Goal: Task Accomplishment & Management: Use online tool/utility

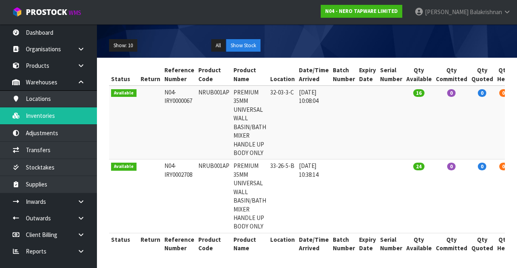
scroll to position [0, 3]
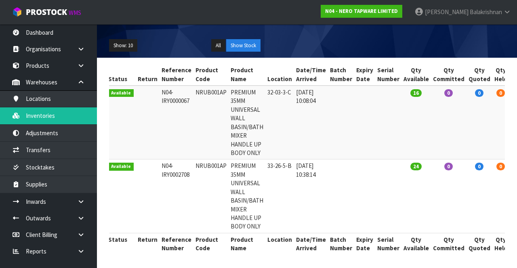
type input "NRUB001AP"
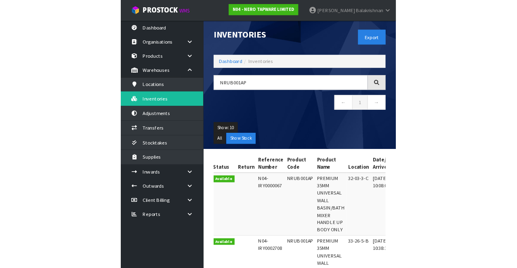
scroll to position [0, 0]
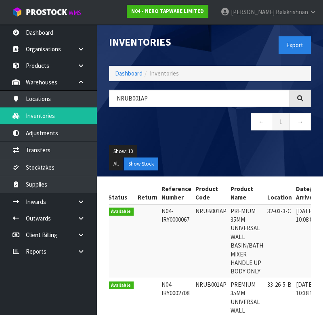
click at [7, 268] on ul "Dashboard Organisations Clients Consignees Carriers Products Categories Serial …" at bounding box center [48, 169] width 97 height 291
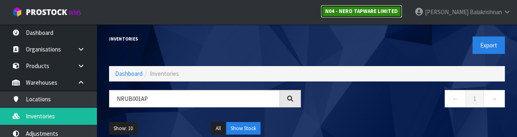
click at [389, 15] on link "N04 - NERO TAPWARE LIMITED" at bounding box center [362, 11] width 82 height 13
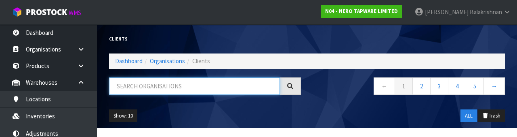
click at [190, 84] on input "text" at bounding box center [194, 85] width 171 height 17
type input "K"
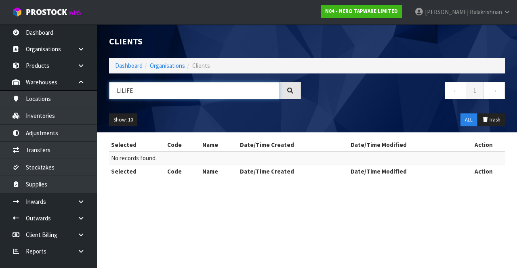
click at [188, 82] on input "LILIFE" at bounding box center [194, 90] width 171 height 17
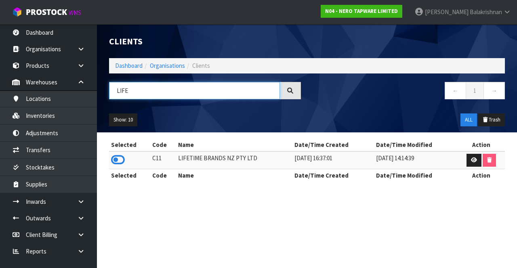
type input "LIFE"
click at [112, 158] on icon at bounding box center [118, 160] width 14 height 12
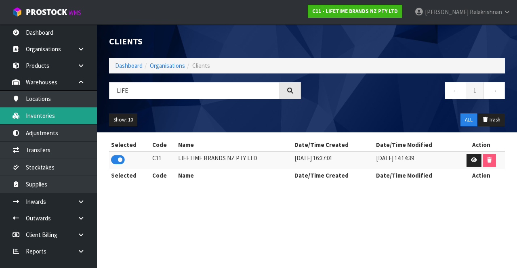
click at [55, 120] on link "Inventories" at bounding box center [48, 115] width 97 height 17
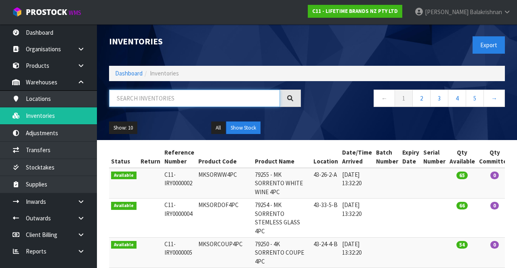
click at [169, 99] on input "text" at bounding box center [194, 98] width 171 height 17
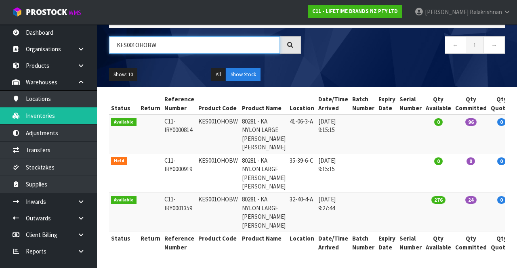
type input "KES001OHOBW"
copy td "KES001OHOBW"
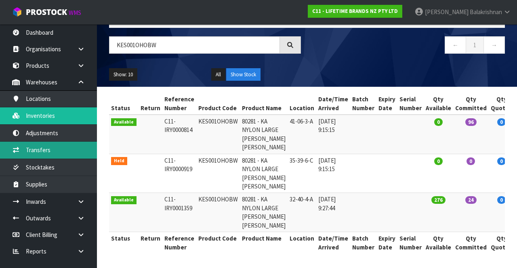
click at [48, 148] on link "Transfers" at bounding box center [48, 150] width 97 height 17
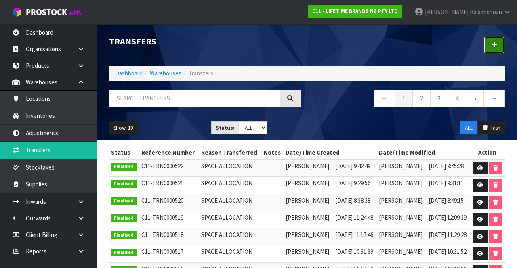
click at [497, 48] on link at bounding box center [494, 44] width 21 height 17
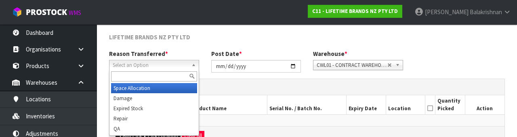
scroll to position [97, 0]
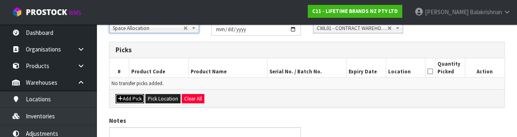
click at [126, 101] on button "Add Pick" at bounding box center [130, 99] width 29 height 10
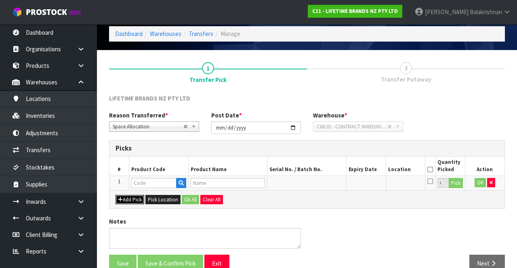
scroll to position [46, 0]
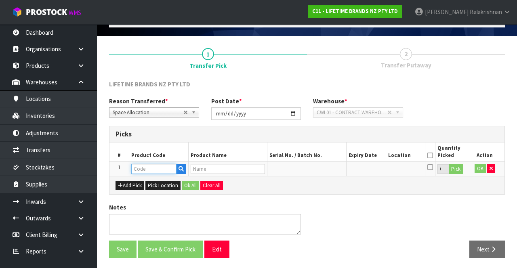
click at [149, 167] on input "text" at bounding box center [153, 169] width 45 height 10
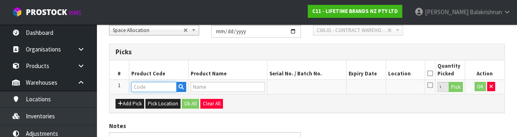
scroll to position [141, 0]
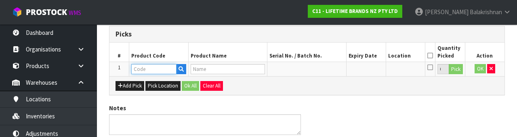
type input "KES001OHOBW"
type input "80281 - KA NYLON LARGE [PERSON_NAME] [PERSON_NAME]"
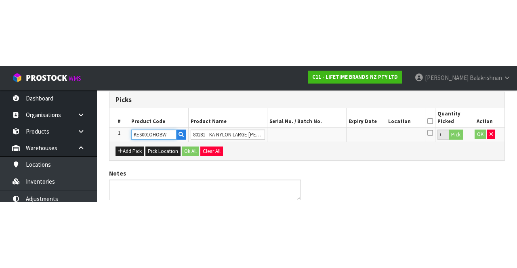
scroll to position [46, 0]
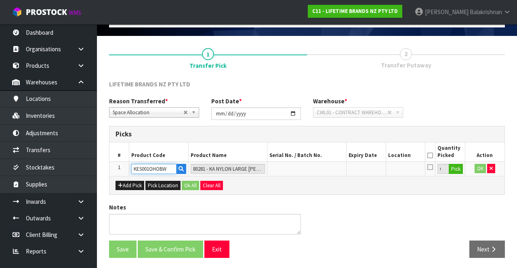
type input "KES001OHOBW"
click at [457, 170] on button "Pick" at bounding box center [456, 169] width 14 height 11
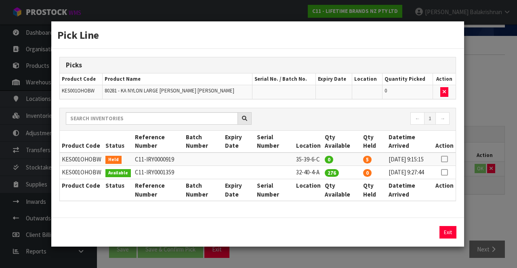
click at [445, 173] on icon at bounding box center [444, 173] width 6 height 0
click at [419, 239] on button "Assign Pick" at bounding box center [420, 232] width 33 height 13
type input "276"
click at [448, 239] on button "Exit" at bounding box center [448, 232] width 17 height 13
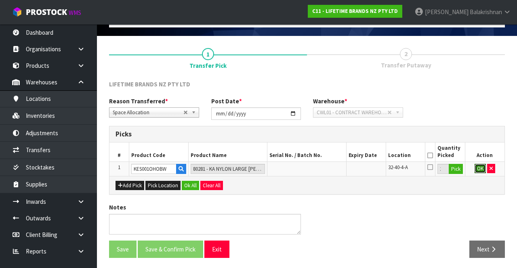
click at [477, 168] on button "OK" at bounding box center [480, 169] width 11 height 10
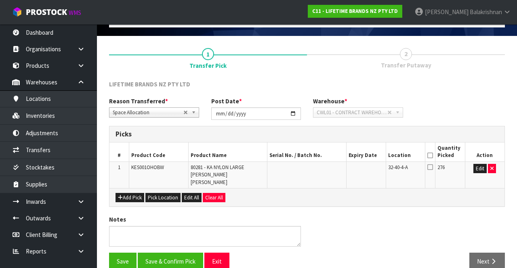
click at [431, 156] on icon at bounding box center [431, 156] width 6 height 0
click at [174, 253] on button "Save & Confirm Pick" at bounding box center [170, 261] width 65 height 17
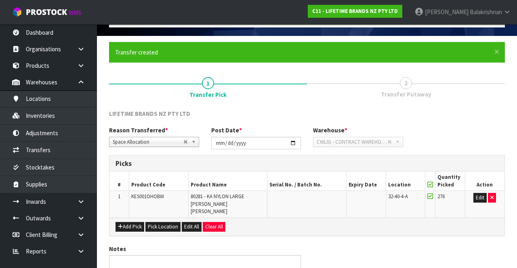
scroll to position [0, 0]
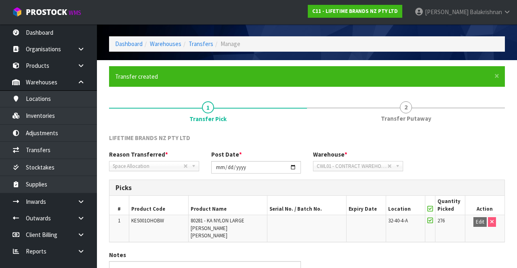
scroll to position [63, 0]
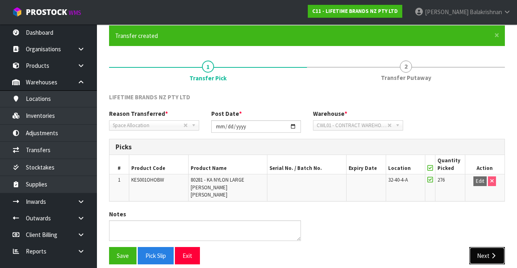
click at [489, 247] on button "Next" at bounding box center [488, 255] width 36 height 17
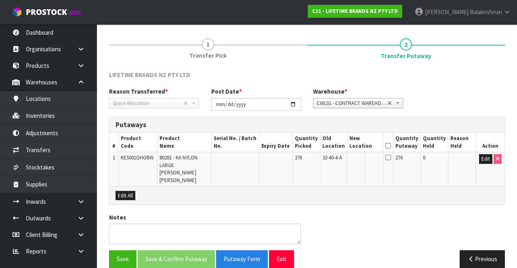
scroll to position [88, 0]
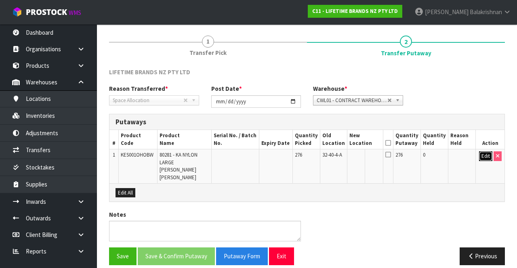
click at [487, 156] on button "Edit" at bounding box center [485, 157] width 13 height 10
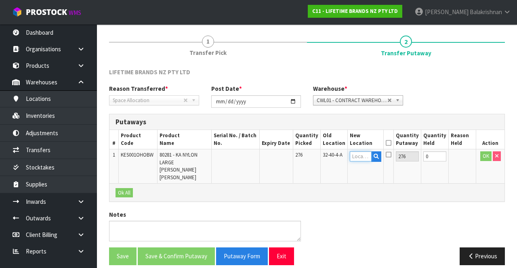
click at [369, 157] on input "text" at bounding box center [361, 157] width 22 height 10
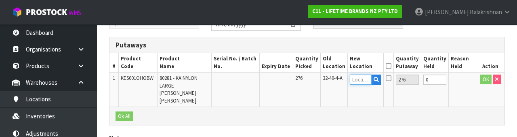
scroll to position [171, 0]
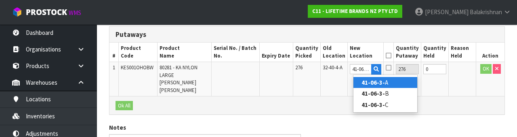
click at [381, 83] on strong "41-06-3-" at bounding box center [373, 82] width 23 height 8
type input "41-06-3-A"
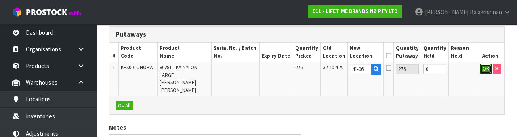
click at [485, 67] on button "OK" at bounding box center [486, 69] width 11 height 10
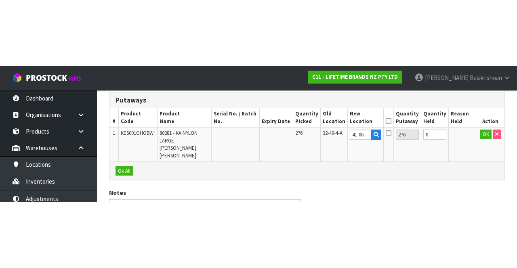
scroll to position [88, 0]
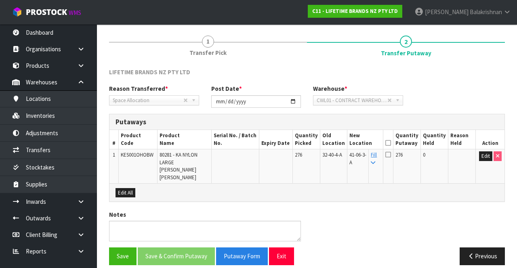
click at [391, 143] on icon at bounding box center [389, 143] width 6 height 0
click at [168, 248] on button "Save & Confirm Putaway" at bounding box center [176, 256] width 77 height 17
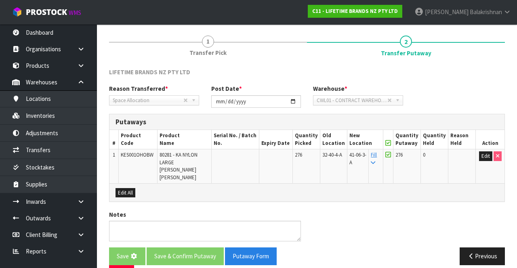
scroll to position [0, 0]
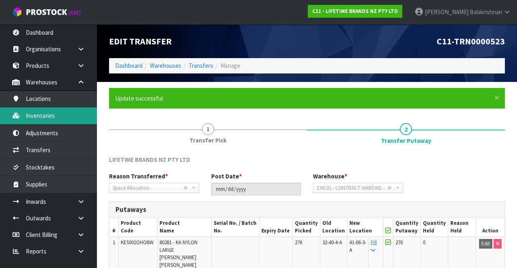
click at [53, 116] on link "Inventories" at bounding box center [48, 115] width 97 height 17
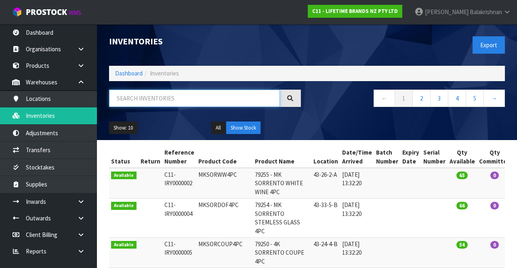
click at [164, 100] on input "text" at bounding box center [194, 98] width 171 height 17
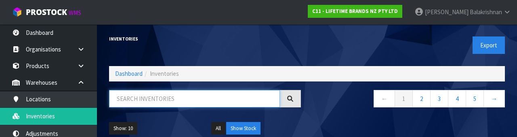
paste input "KES001OHOBW"
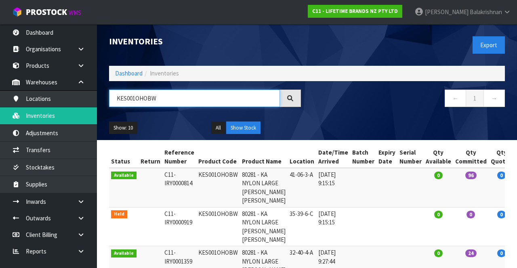
click at [180, 95] on input "KES001OHOBW" at bounding box center [194, 98] width 171 height 17
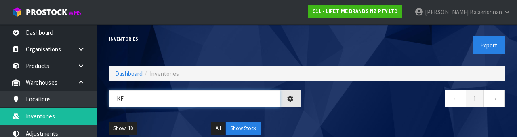
type input "K"
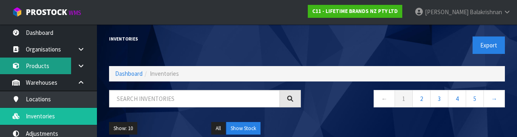
click at [54, 69] on link "Products" at bounding box center [48, 65] width 97 height 17
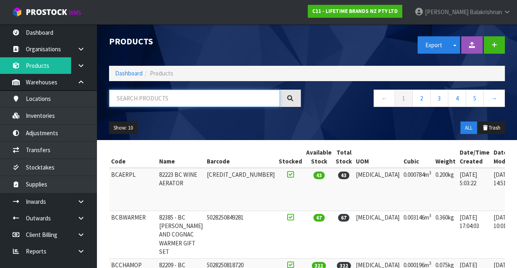
click at [191, 96] on input "text" at bounding box center [194, 98] width 171 height 17
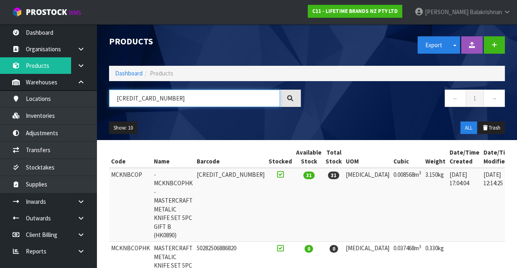
type input "[CREDIT_CARD_NUMBER]"
copy td "MCKNBCOP"
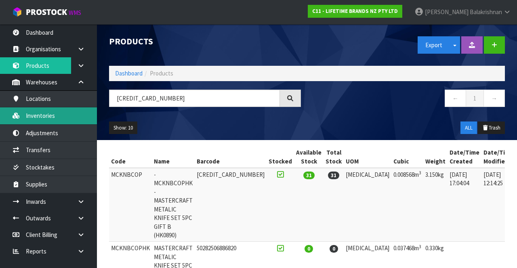
click at [60, 118] on link "Inventories" at bounding box center [48, 115] width 97 height 17
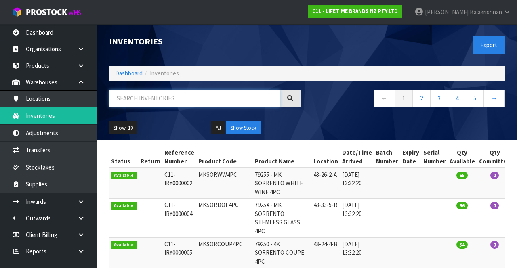
click at [163, 95] on input "text" at bounding box center [194, 98] width 171 height 17
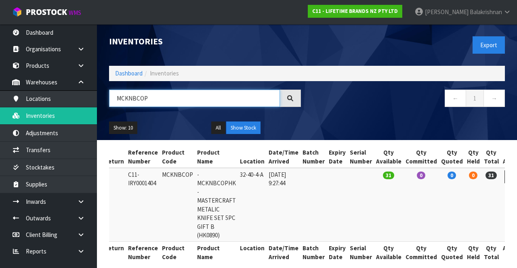
type input "MCKNBCOP"
copy td "MCKNBCOP"
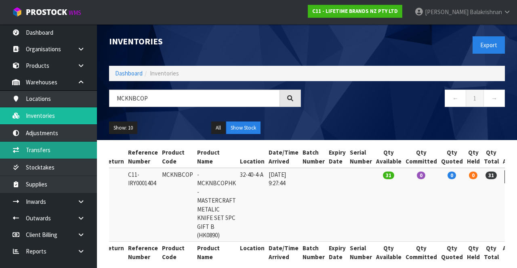
click at [53, 150] on link "Transfers" at bounding box center [48, 150] width 97 height 17
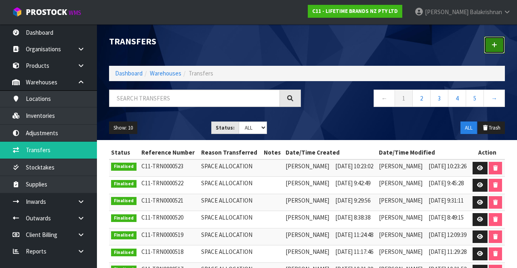
click at [493, 45] on icon at bounding box center [495, 45] width 6 height 6
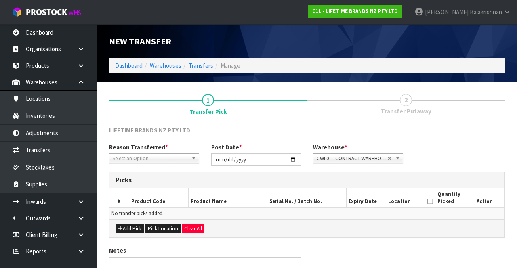
click at [165, 150] on span "*" at bounding box center [166, 147] width 3 height 8
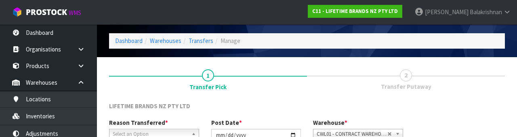
scroll to position [97, 0]
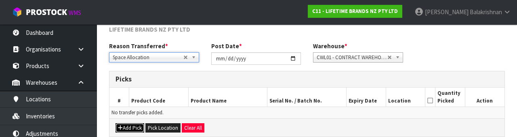
click at [125, 128] on button "Add Pick" at bounding box center [130, 128] width 29 height 10
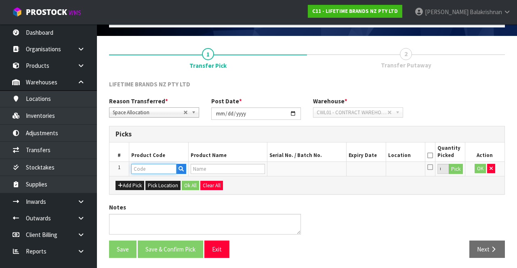
click at [149, 165] on input "text" at bounding box center [153, 169] width 45 height 10
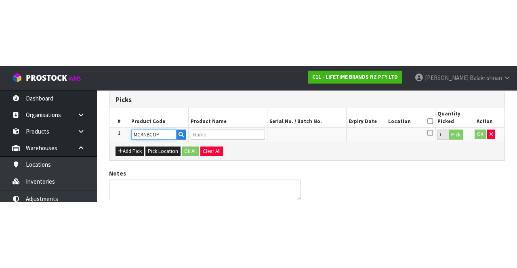
scroll to position [46, 0]
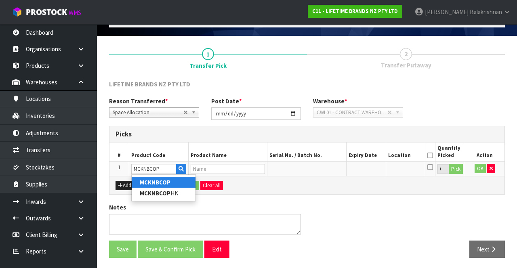
click at [171, 177] on link "MCKNBCOP" at bounding box center [164, 182] width 64 height 11
type input "MCKNBCOP"
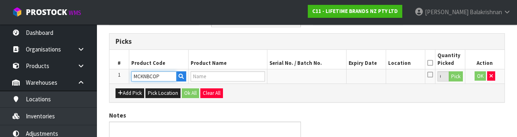
type input "-MCKNBCOPHK - MASTERCRAFT METALIC KNIFE SET 5PC GIFT B (HK0890)"
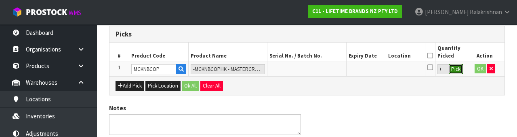
click at [455, 72] on button "Pick" at bounding box center [456, 69] width 14 height 11
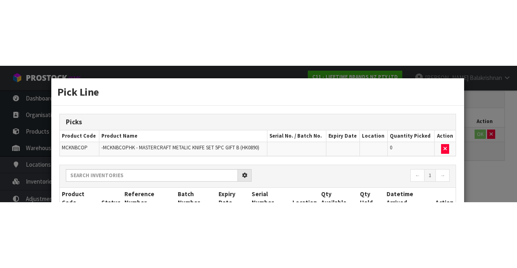
scroll to position [46, 0]
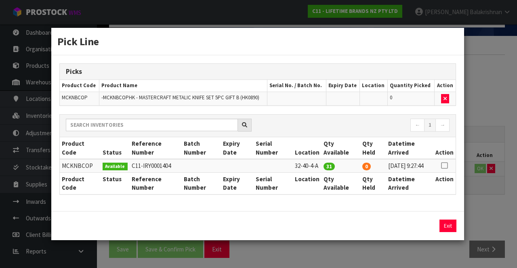
click at [445, 166] on icon at bounding box center [444, 166] width 6 height 0
click at [419, 232] on button "Assign Pick" at bounding box center [420, 226] width 33 height 13
type input "31"
click at [447, 229] on button "Exit" at bounding box center [448, 226] width 17 height 13
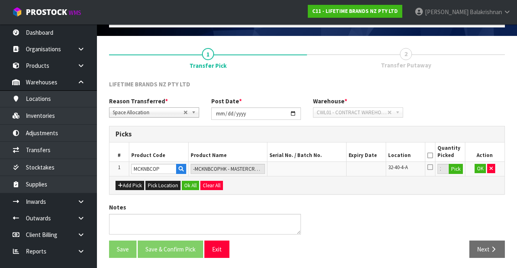
click at [430, 156] on icon at bounding box center [431, 156] width 6 height 0
click at [185, 181] on button "Ok All" at bounding box center [190, 186] width 17 height 10
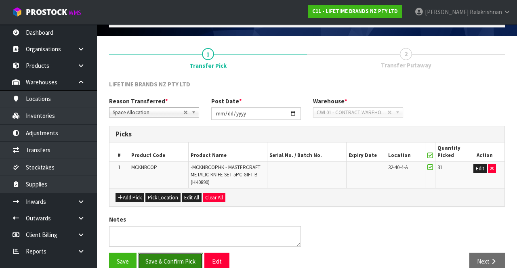
click at [164, 255] on button "Save & Confirm Pick" at bounding box center [170, 261] width 65 height 17
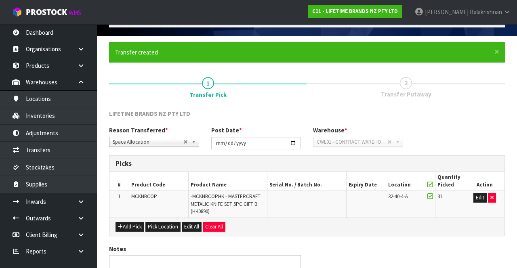
scroll to position [0, 0]
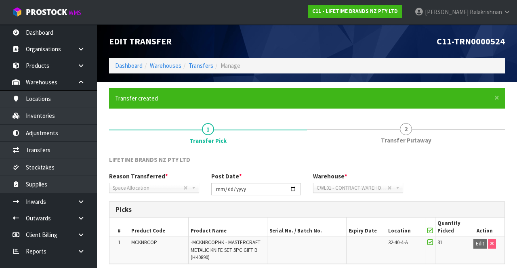
scroll to position [70, 0]
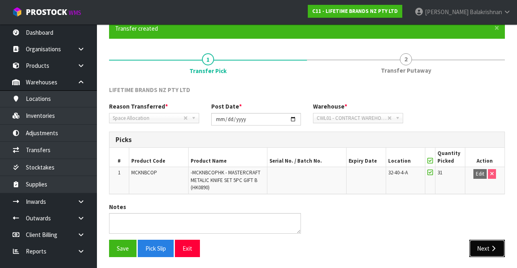
click at [500, 244] on button "Next" at bounding box center [488, 248] width 36 height 17
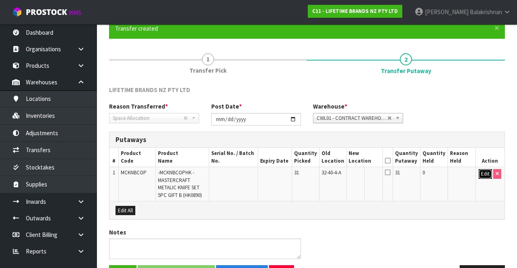
click at [487, 176] on button "Edit" at bounding box center [485, 174] width 13 height 10
click at [381, 178] on button "button" at bounding box center [376, 174] width 10 height 11
click at [365, 171] on input "text" at bounding box center [361, 174] width 22 height 10
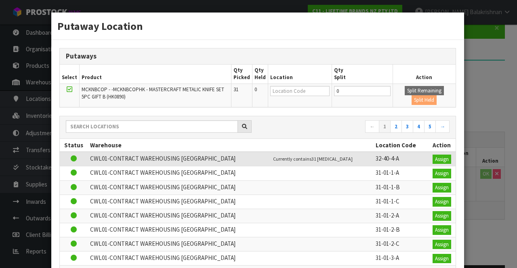
click at [485, 155] on div "Putaway Location Putaways Select Product Qty Picked Qty Held Location Qty Split…" at bounding box center [258, 134] width 517 height 268
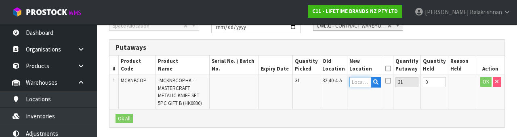
scroll to position [171, 0]
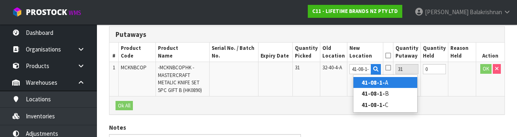
click at [396, 83] on link "41-08-1- A" at bounding box center [386, 82] width 64 height 11
type input "41-08-1-A"
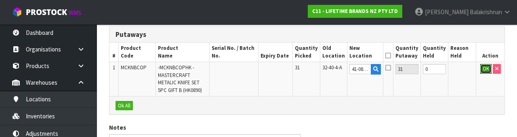
click at [484, 66] on button "OK" at bounding box center [486, 69] width 11 height 10
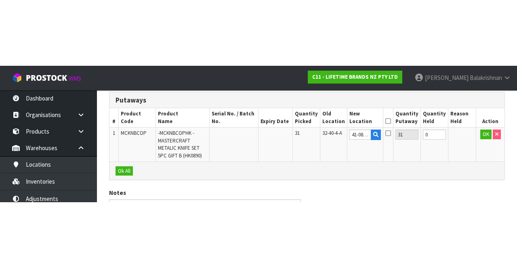
scroll to position [95, 0]
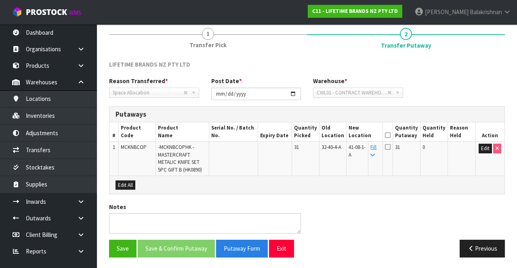
click at [391, 135] on icon at bounding box center [388, 135] width 6 height 0
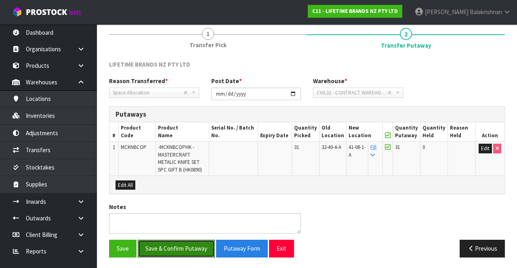
click at [180, 249] on button "Save & Confirm Putaway" at bounding box center [176, 248] width 77 height 17
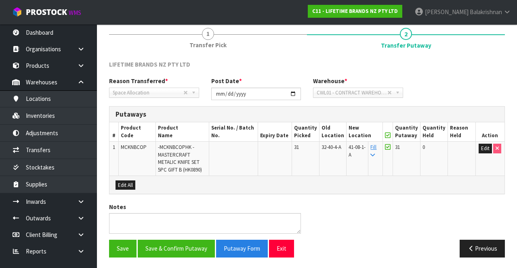
scroll to position [0, 0]
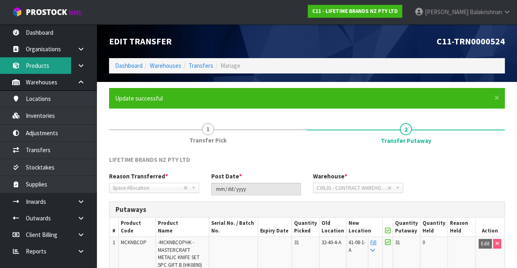
click at [27, 65] on link "Products" at bounding box center [48, 65] width 97 height 17
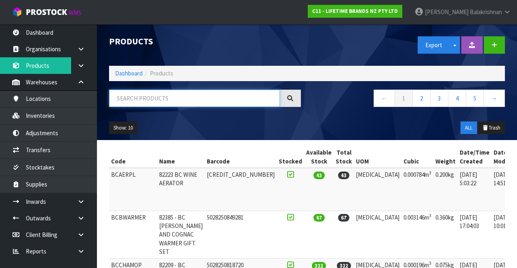
click at [184, 97] on input "text" at bounding box center [194, 98] width 171 height 17
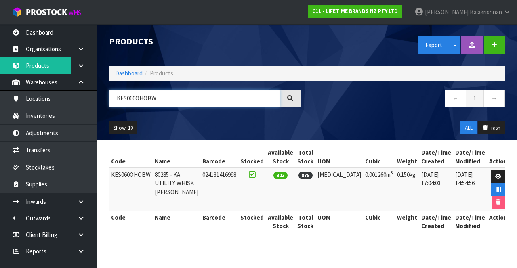
type input "KES060OHOBW"
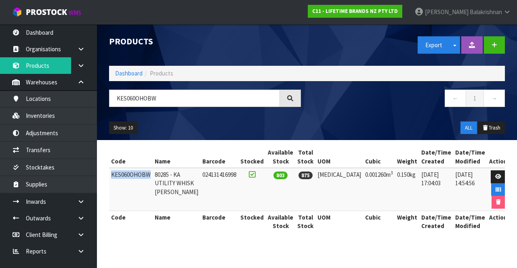
copy td "KES060OHOBW"
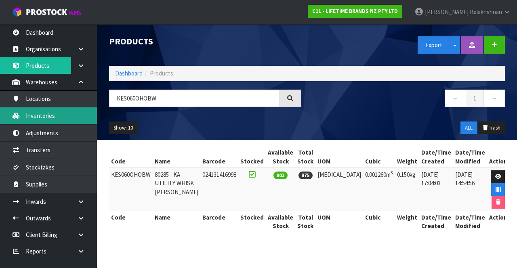
click at [26, 120] on link "Inventories" at bounding box center [48, 115] width 97 height 17
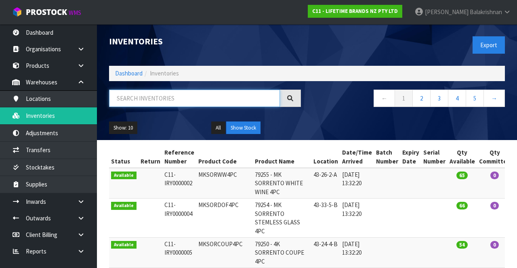
click at [186, 95] on input "text" at bounding box center [194, 98] width 171 height 17
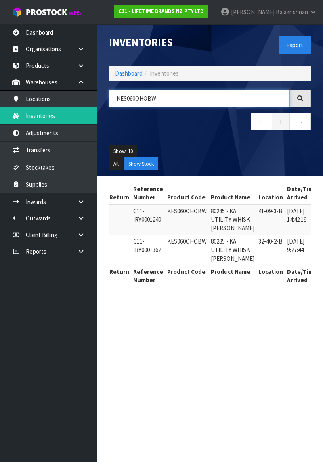
type input "KES060OHOBW"
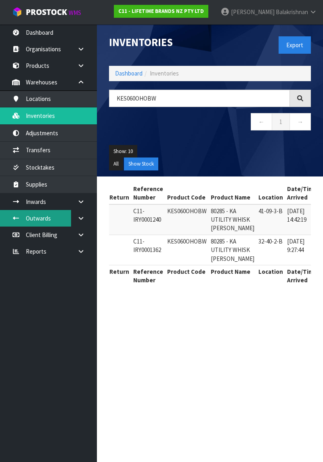
click at [33, 223] on link "Outwards" at bounding box center [48, 218] width 97 height 17
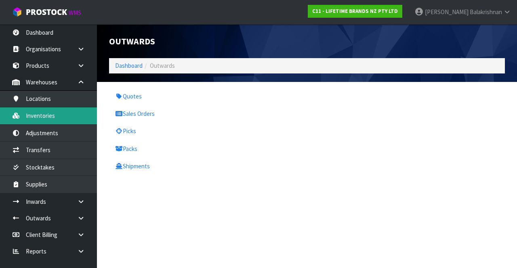
click at [41, 118] on link "Inventories" at bounding box center [48, 115] width 97 height 17
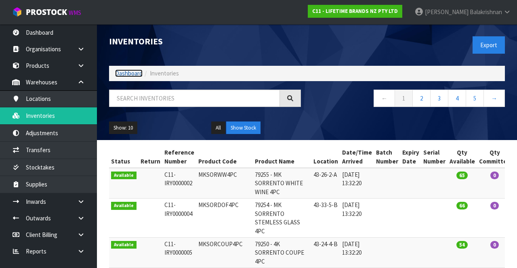
click at [119, 71] on link "Dashboard" at bounding box center [128, 74] width 27 height 8
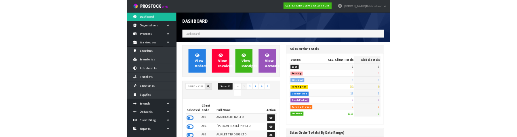
scroll to position [721, 204]
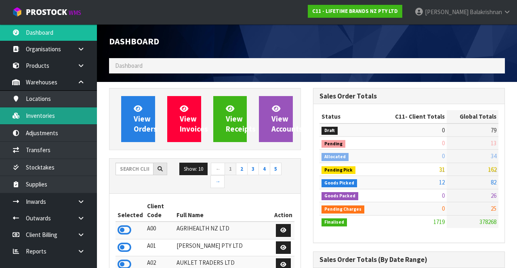
click at [39, 112] on link "Inventories" at bounding box center [48, 115] width 97 height 17
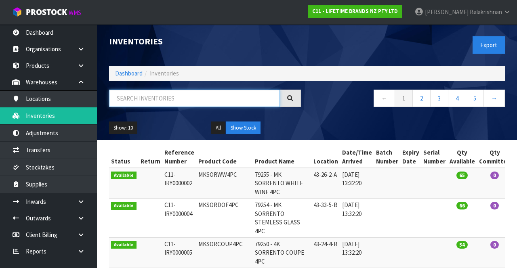
click at [180, 106] on input "text" at bounding box center [194, 98] width 171 height 17
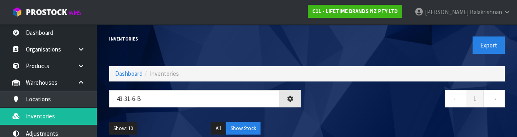
click at [335, 107] on nav "← 1 →" at bounding box center [409, 100] width 192 height 20
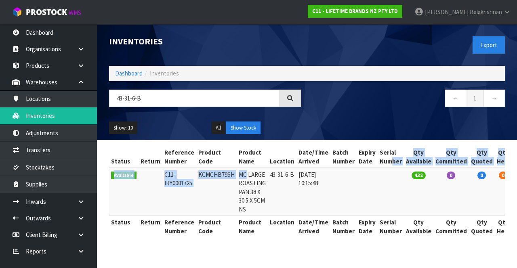
click at [207, 205] on td "KCMCHB79SH" at bounding box center [216, 192] width 40 height 48
click at [199, 171] on td "KCMCHB79SH" at bounding box center [216, 192] width 40 height 48
copy table "ber Qty Available Qty Committed Qty Quoted Qty Held Qty Total Action Available …"
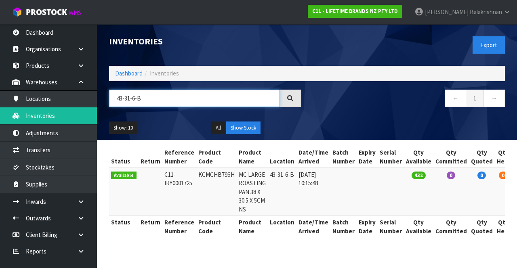
click at [183, 101] on input "43-31-6-B" at bounding box center [194, 98] width 171 height 17
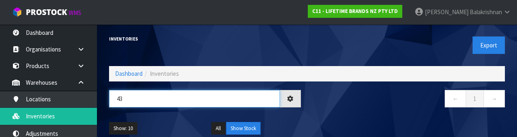
type input "4"
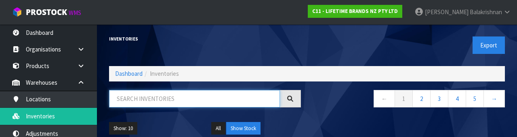
paste input "ber Qty Available Qty Committed Qty Quoted Qty Held Qty Total Action Available …"
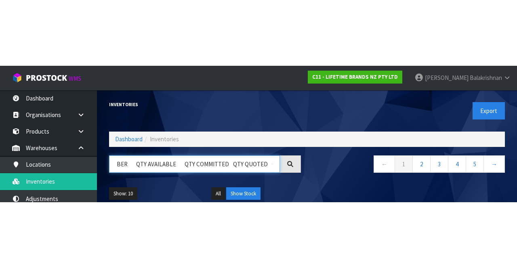
scroll to position [0, 211]
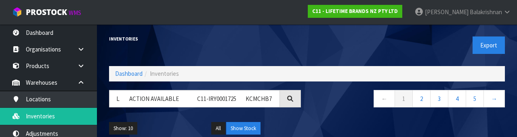
click at [264, 42] on div "Inventories" at bounding box center [205, 38] width 204 height 29
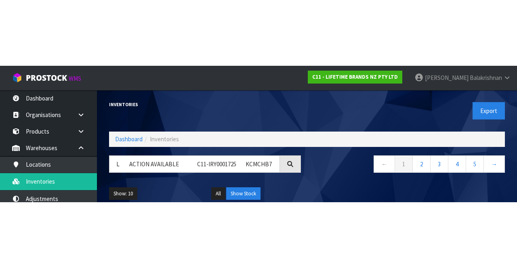
scroll to position [0, 0]
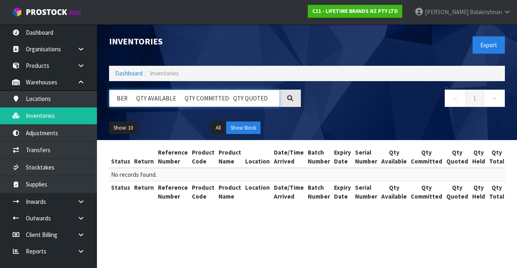
click at [268, 99] on input "BER QTY AVAILABLE QTY COMMITTED QTY QUOTED QTY HELD QTY TOTAL ACTION AVAILABLE …" at bounding box center [194, 98] width 171 height 17
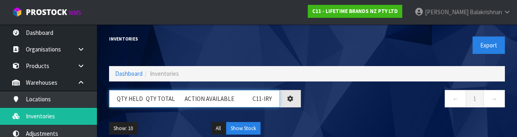
click at [261, 96] on input "QTY HELD QTY TOTAL ACTION AVAILABLE C11-IRY0001725 KCMCHB79SH MC" at bounding box center [194, 98] width 171 height 17
click at [264, 95] on input "QTY HELD QTY TOTAL ACTION AVAILABLE C10001725 KCMCHB79SH MC" at bounding box center [194, 98] width 171 height 17
click at [120, 97] on input "25 KCMCHB79SH MC" at bounding box center [194, 98] width 171 height 17
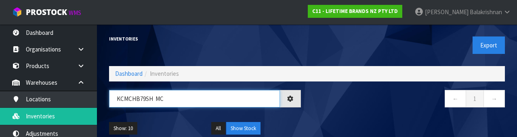
click at [250, 95] on input "KCMCHB79SH MC" at bounding box center [194, 98] width 171 height 17
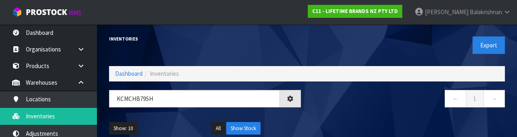
click at [371, 97] on nav "← 1 →" at bounding box center [409, 100] width 192 height 20
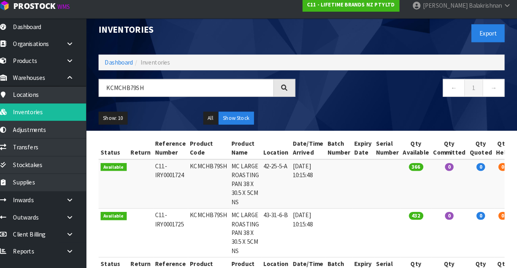
scroll to position [6, 0]
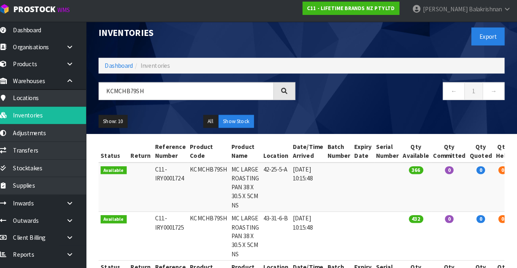
click at [407, 62] on ol "Dashboard Inventories" at bounding box center [307, 67] width 396 height 15
click at [462, 98] on link "←" at bounding box center [455, 92] width 21 height 17
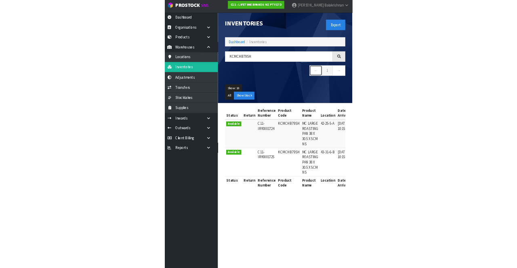
scroll to position [0, 0]
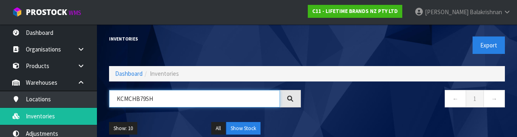
click at [142, 95] on input "KCMCHB79SH" at bounding box center [194, 98] width 171 height 17
click at [175, 99] on input "KCMCHB79SH" at bounding box center [194, 98] width 171 height 17
type input "K"
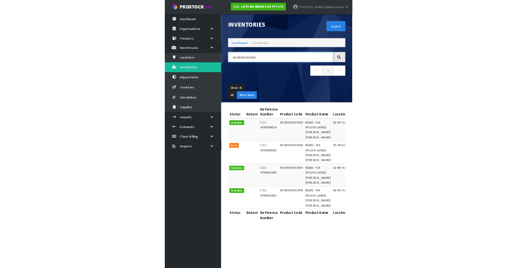
scroll to position [37, 0]
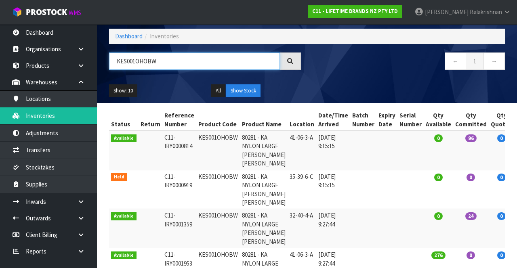
click at [204, 60] on input "KES001OHOBW" at bounding box center [194, 61] width 171 height 17
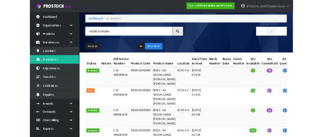
scroll to position [38, 0]
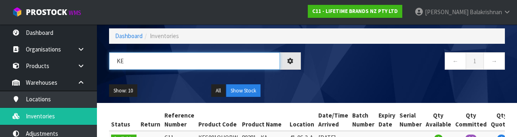
type input "K"
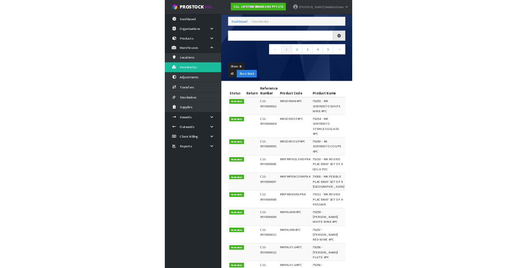
scroll to position [37, 0]
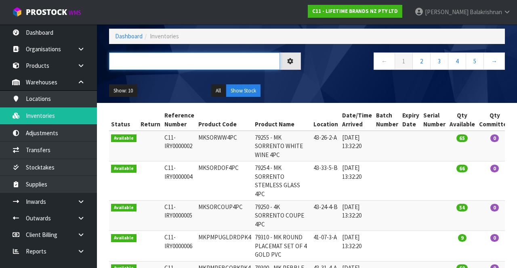
click at [171, 63] on input "text" at bounding box center [194, 61] width 171 height 17
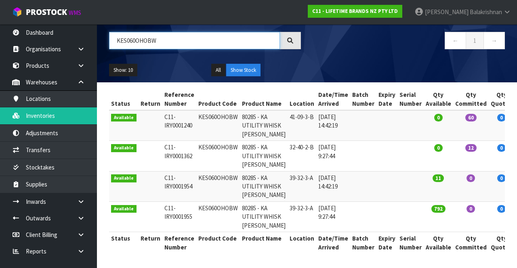
scroll to position [151, 0]
type input "KES060OHOBW"
copy td "KES060OHOBW"
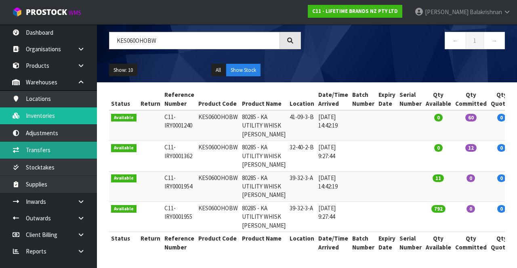
click at [23, 152] on link "Transfers" at bounding box center [48, 150] width 97 height 17
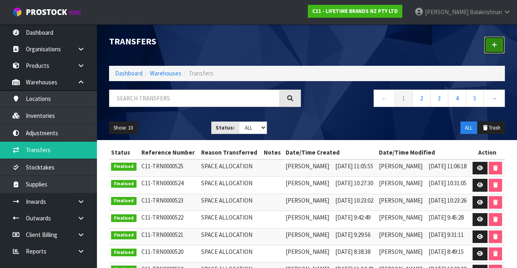
click at [491, 47] on link at bounding box center [494, 44] width 21 height 17
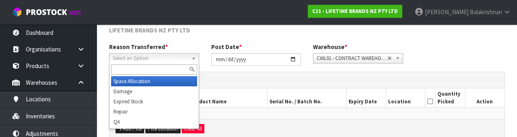
scroll to position [97, 0]
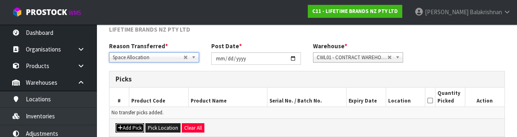
click at [120, 128] on icon "button" at bounding box center [120, 127] width 5 height 5
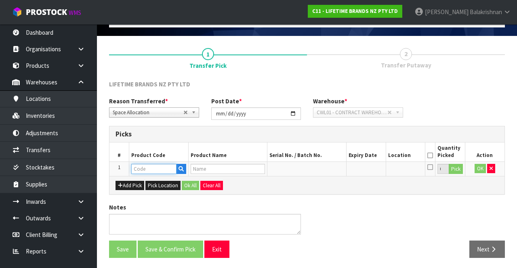
click at [139, 169] on input "text" at bounding box center [153, 169] width 45 height 10
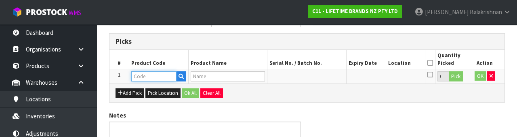
scroll to position [141, 0]
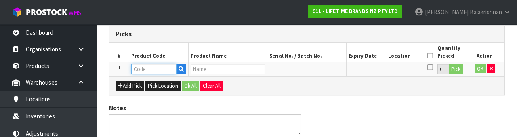
type input "KES060OHOBW"
type input "80285 - KA UTILITY WHISK [PERSON_NAME]"
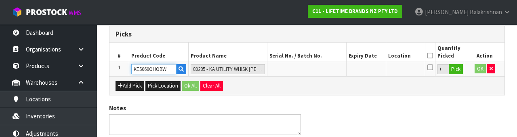
type input "KES060OHOBW"
click at [454, 70] on button "Pick" at bounding box center [456, 69] width 14 height 11
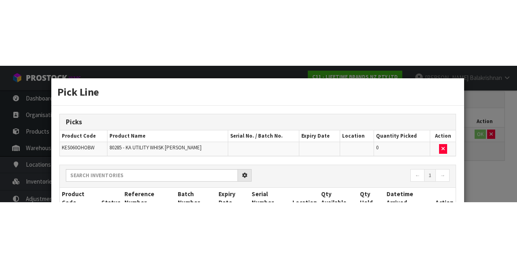
scroll to position [46, 0]
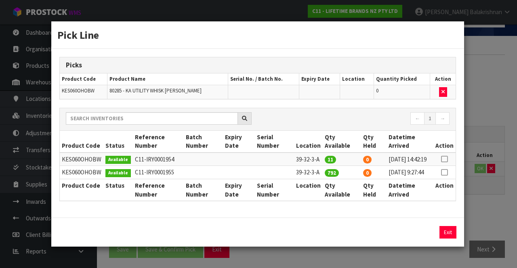
click at [446, 159] on icon at bounding box center [444, 159] width 6 height 0
click at [445, 173] on icon at bounding box center [444, 173] width 6 height 0
type input "792"
click at [418, 239] on button "Assign Pick" at bounding box center [420, 232] width 33 height 13
type input "792"
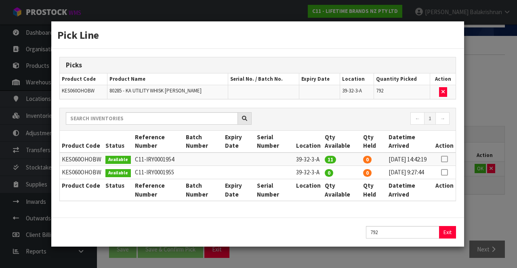
click at [446, 159] on icon at bounding box center [444, 159] width 6 height 0
click at [414, 238] on button "Assign Pick" at bounding box center [420, 232] width 33 height 13
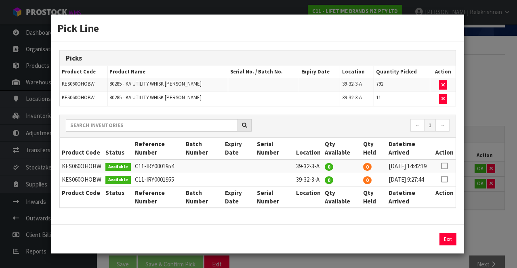
click at [451, 238] on div "Exit" at bounding box center [257, 239] width 413 height 29
click at [447, 246] on button "Exit" at bounding box center [448, 239] width 17 height 13
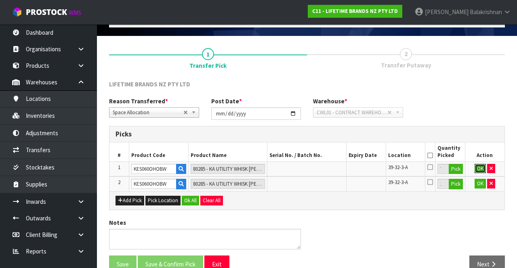
click at [476, 167] on button "OK" at bounding box center [480, 169] width 11 height 10
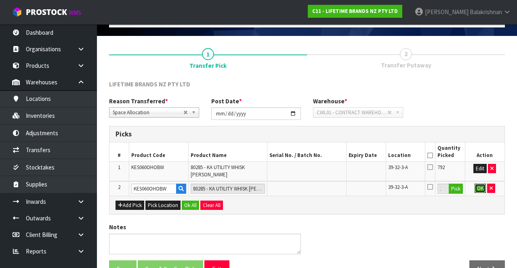
click at [480, 185] on button "OK" at bounding box center [480, 189] width 11 height 10
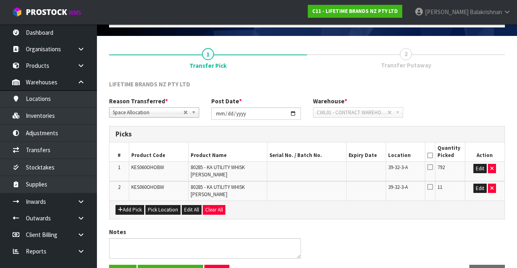
click at [432, 156] on icon at bounding box center [431, 156] width 6 height 0
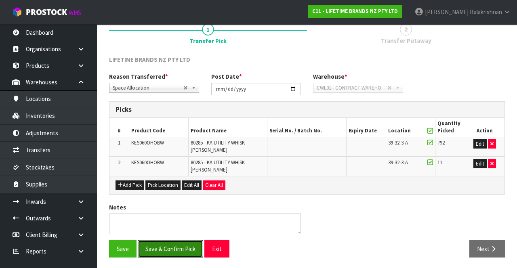
click at [183, 252] on button "Save & Confirm Pick" at bounding box center [170, 248] width 65 height 17
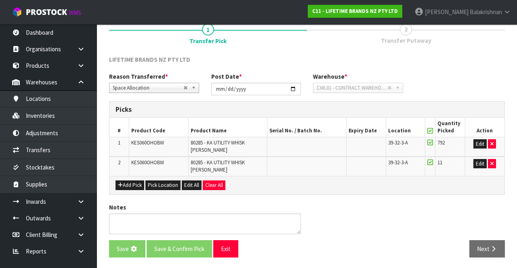
scroll to position [0, 0]
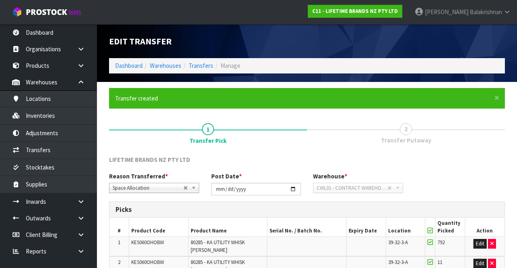
click at [441, 211] on h3 "Picks" at bounding box center [307, 210] width 383 height 8
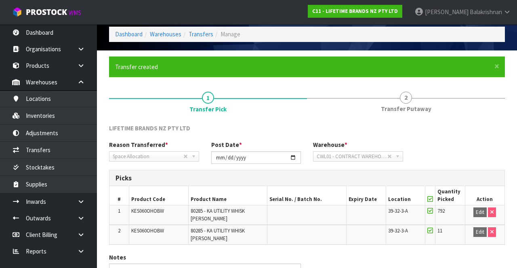
scroll to position [82, 0]
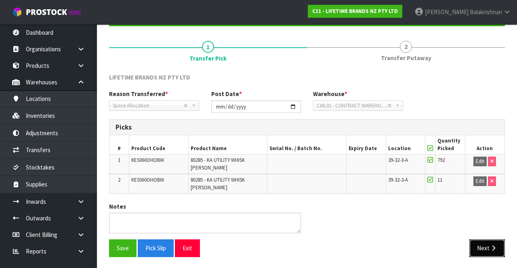
click at [480, 247] on button "Next" at bounding box center [488, 248] width 36 height 17
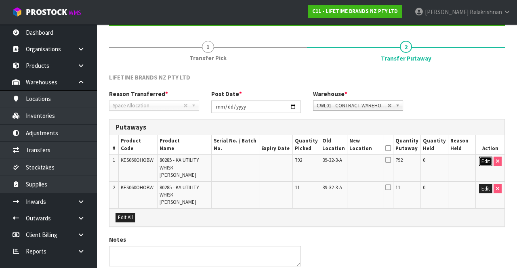
click at [482, 162] on button "Edit" at bounding box center [485, 162] width 13 height 10
click at [415, 159] on input "792" at bounding box center [407, 162] width 23 height 10
click at [364, 158] on input "text" at bounding box center [361, 162] width 22 height 10
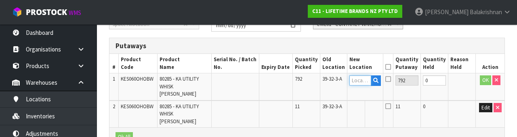
scroll to position [171, 0]
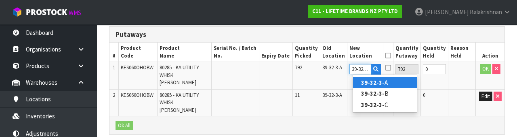
type input "39-32-3-A"
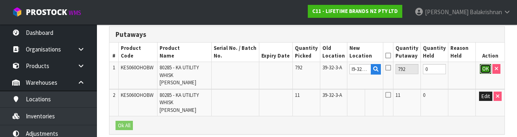
click at [482, 67] on button "OK" at bounding box center [485, 69] width 11 height 10
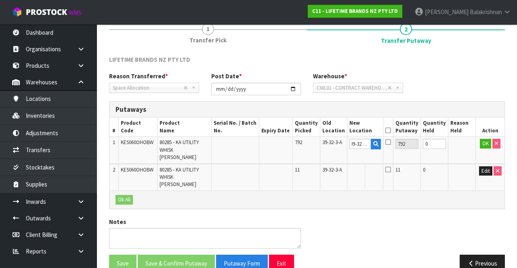
scroll to position [0, 0]
click at [377, 142] on link "Fill" at bounding box center [374, 146] width 6 height 14
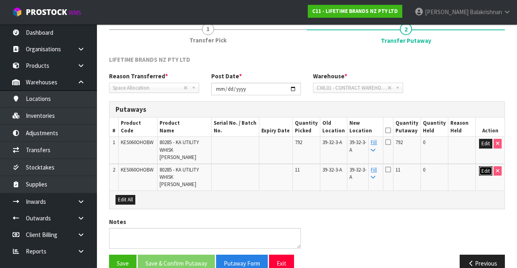
click at [483, 167] on button "Edit" at bounding box center [485, 172] width 13 height 10
click at [484, 167] on button "OK" at bounding box center [485, 172] width 11 height 10
click at [391, 131] on icon at bounding box center [389, 131] width 6 height 0
click at [202, 255] on button "Save & Confirm Putaway" at bounding box center [176, 263] width 77 height 17
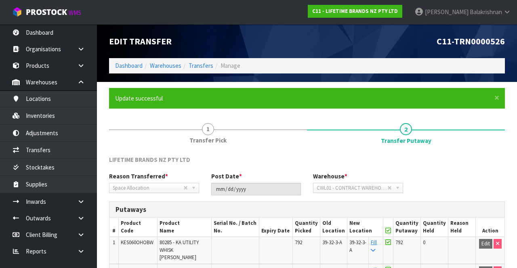
scroll to position [82, 0]
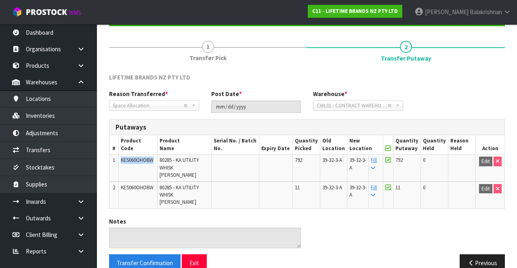
copy span "KES060OHOBW"
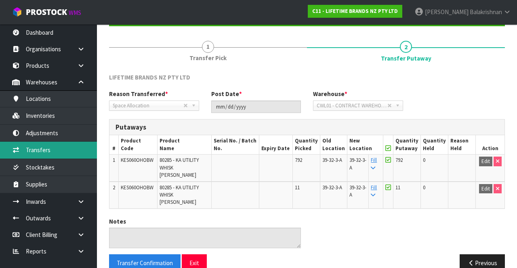
click at [53, 150] on link "Transfers" at bounding box center [48, 150] width 97 height 17
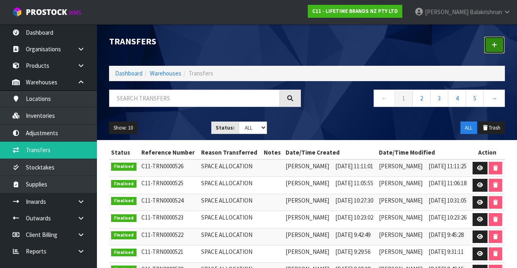
click at [494, 44] on icon at bounding box center [495, 45] width 6 height 6
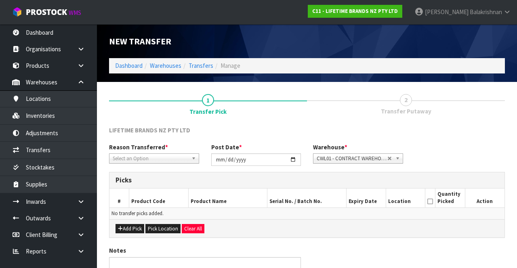
click at [165, 149] on span "*" at bounding box center [166, 147] width 3 height 8
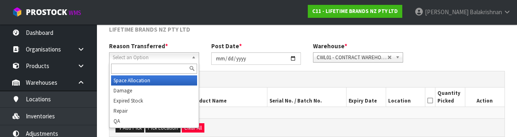
click at [164, 75] on div at bounding box center [154, 68] width 89 height 13
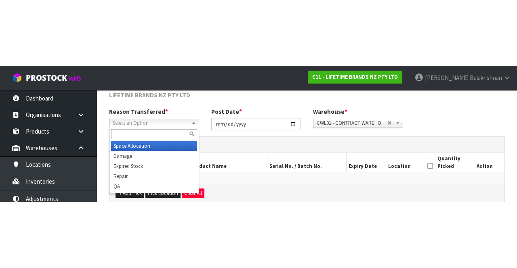
scroll to position [44, 0]
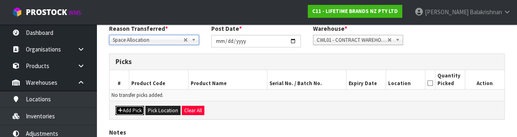
click at [133, 107] on button "Add Pick" at bounding box center [130, 110] width 29 height 10
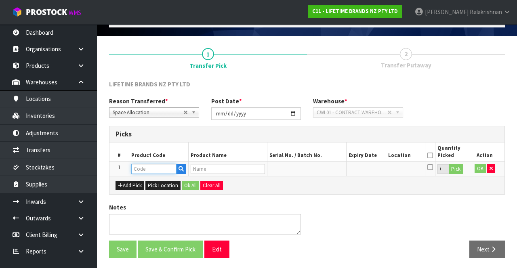
click at [154, 167] on input "text" at bounding box center [153, 169] width 45 height 10
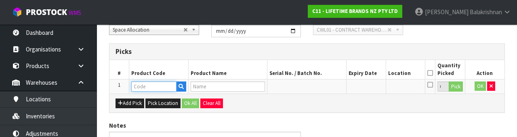
scroll to position [141, 0]
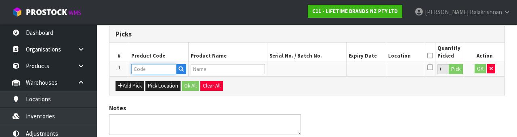
type input "KES060OHOBW"
type input "80285 - KA UTILITY WHISK [PERSON_NAME]"
type input "KES060OHOBW"
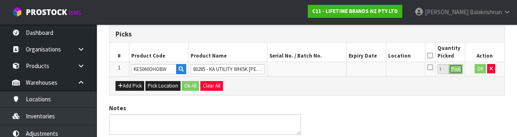
click at [457, 70] on button "Pick" at bounding box center [456, 69] width 14 height 11
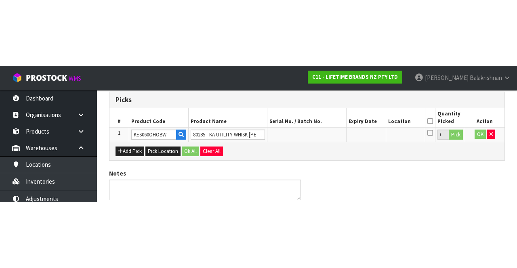
scroll to position [46, 0]
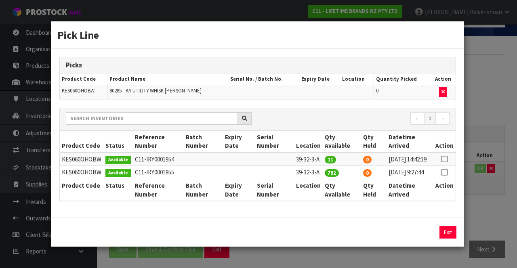
click at [446, 159] on icon at bounding box center [444, 159] width 6 height 0
click at [415, 238] on button "Assign Pick" at bounding box center [420, 232] width 33 height 13
type input "11"
click at [448, 173] on icon at bounding box center [444, 173] width 6 height 0
click at [453, 239] on button "Exit" at bounding box center [447, 232] width 17 height 13
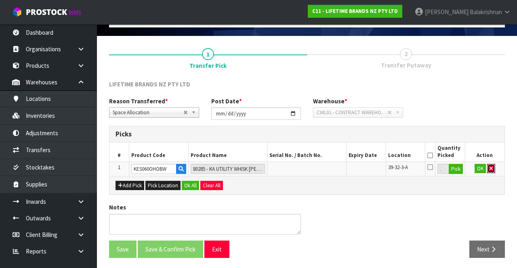
click at [494, 169] on button "button" at bounding box center [491, 169] width 8 height 10
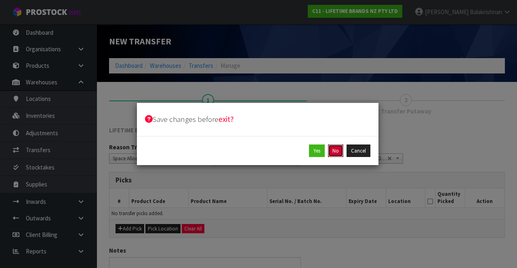
click at [340, 152] on button "No" at bounding box center [335, 151] width 15 height 13
